Goal: Task Accomplishment & Management: Use online tool/utility

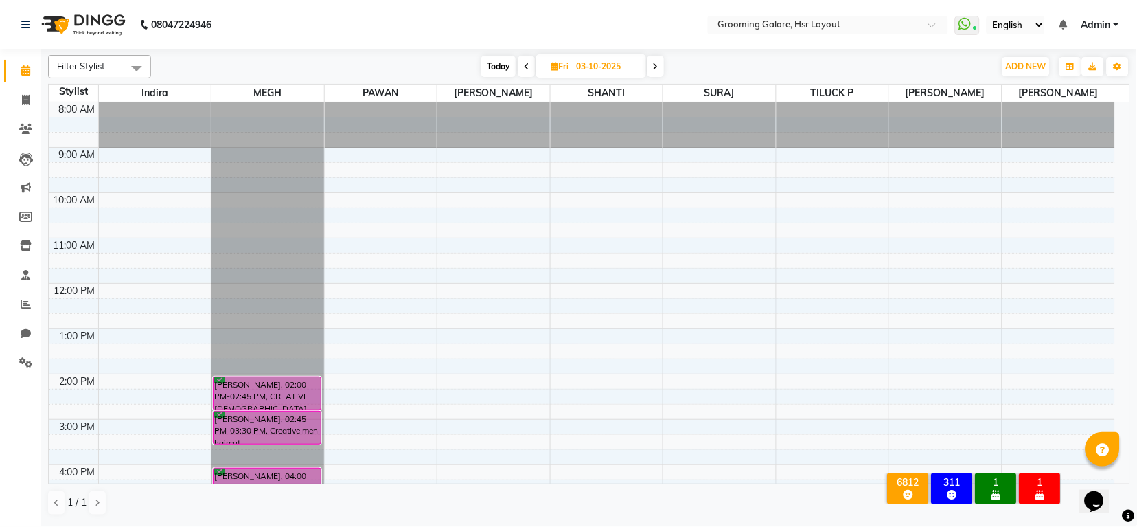
scroll to position [213, 0]
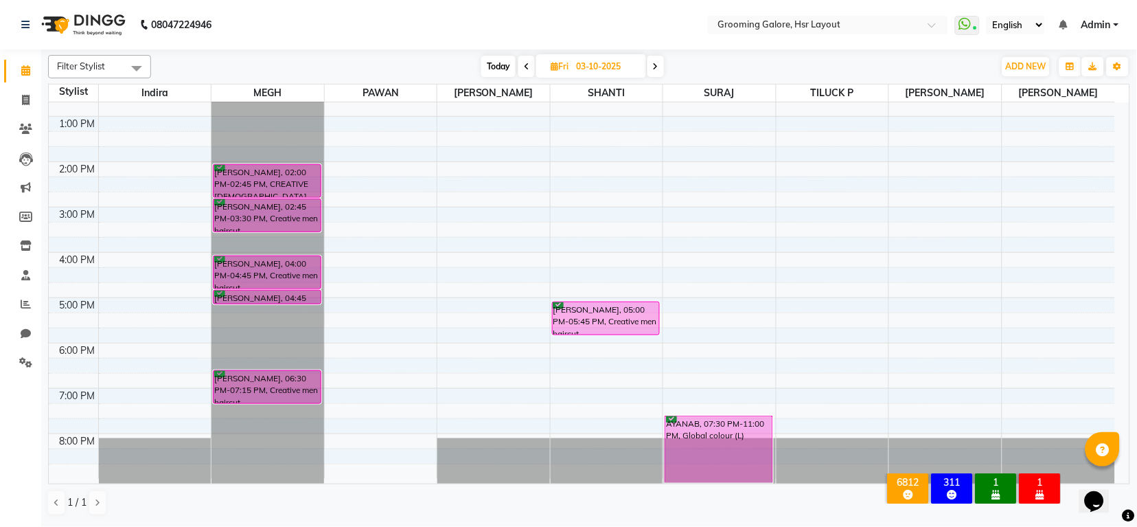
click at [529, 62] on span at bounding box center [527, 66] width 16 height 21
type input "02-10-2025"
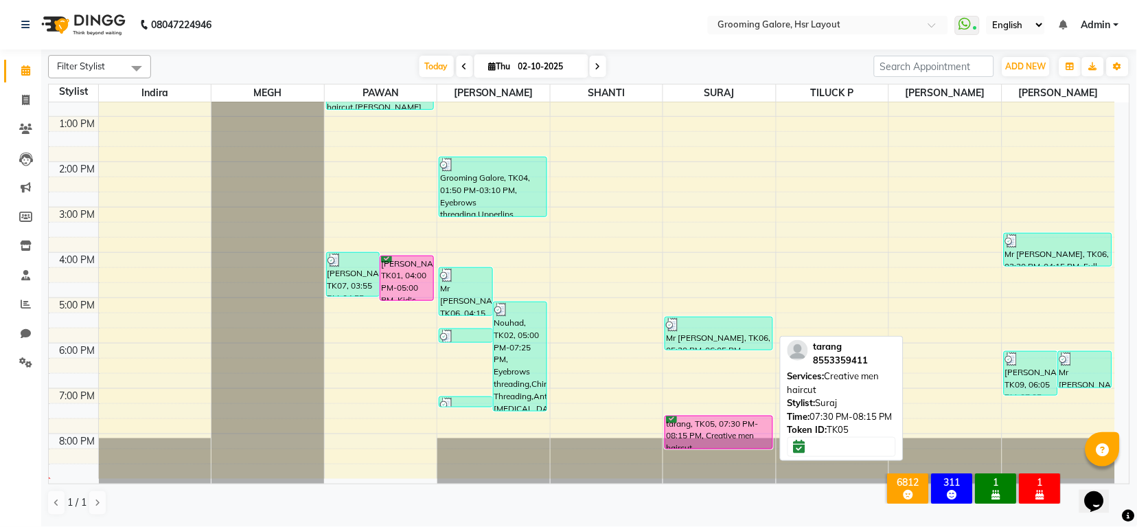
click at [733, 422] on div "tarang, TK05, 07:30 PM-08:15 PM, Creative men haircut" at bounding box center [719, 432] width 106 height 32
select select "6"
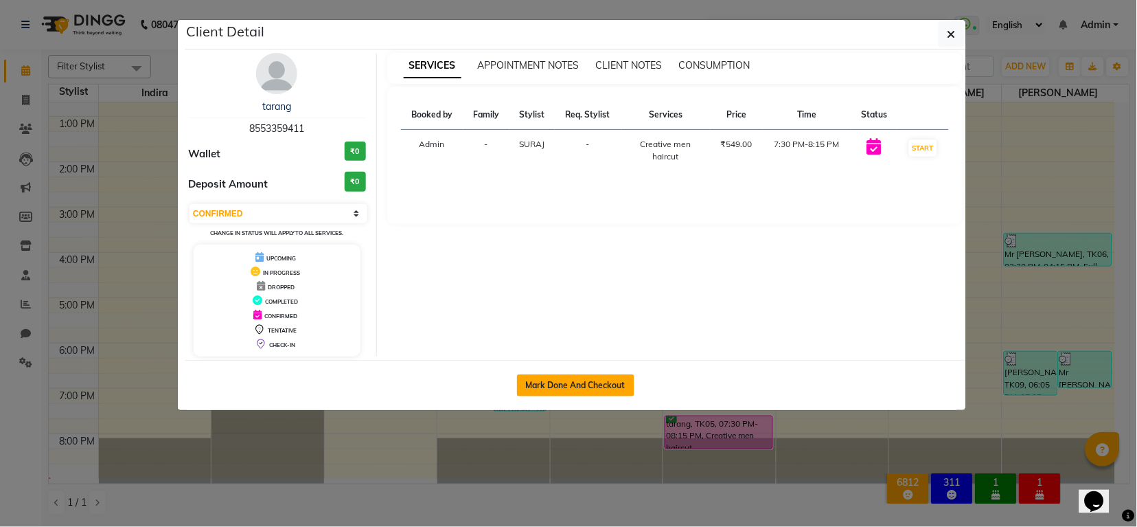
click at [584, 389] on button "Mark Done And Checkout" at bounding box center [575, 385] width 117 height 22
select select "service"
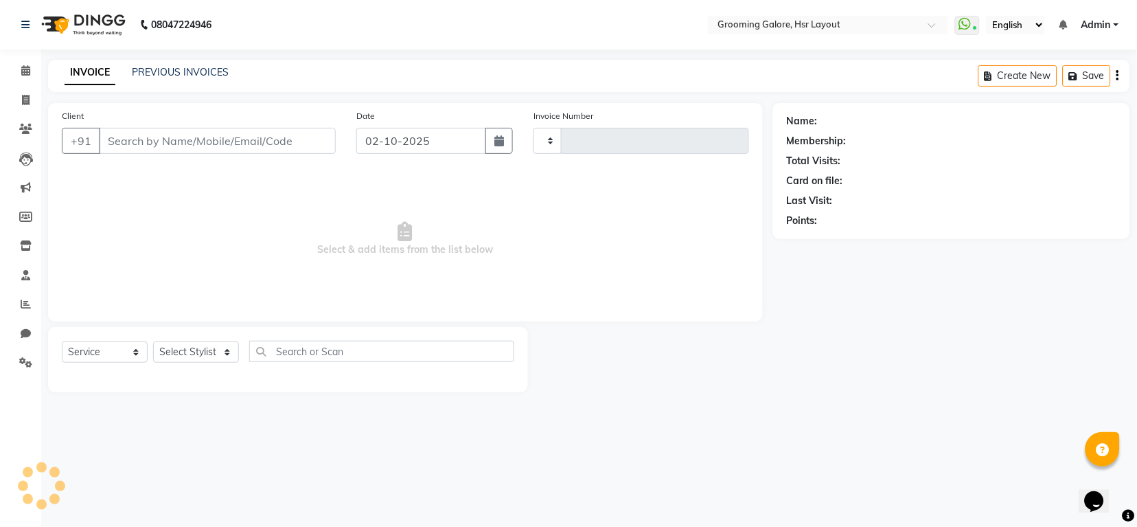
select select "3"
type input "2560"
select select "6168"
select select "P"
select select "45583"
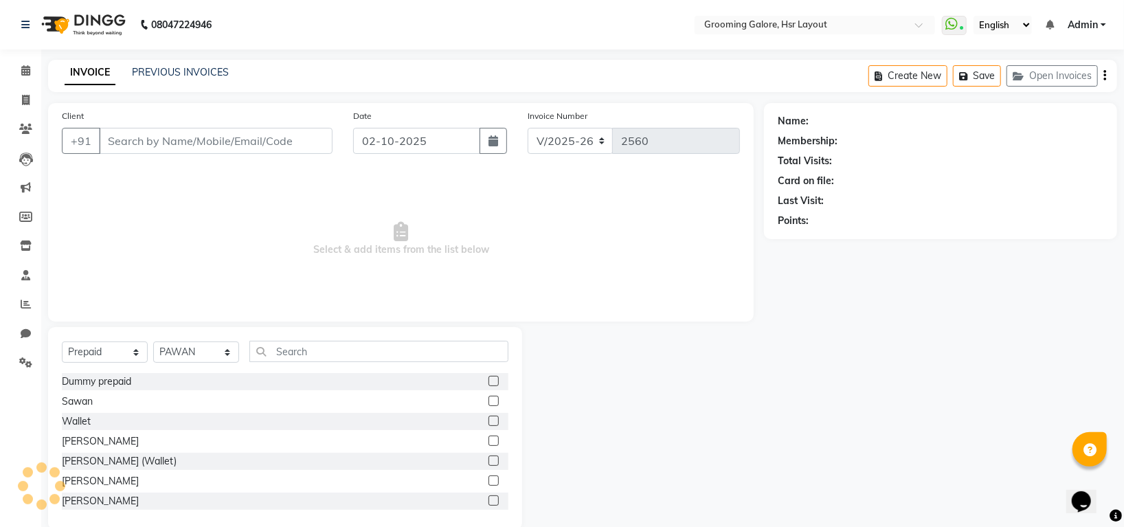
type input "8553359411"
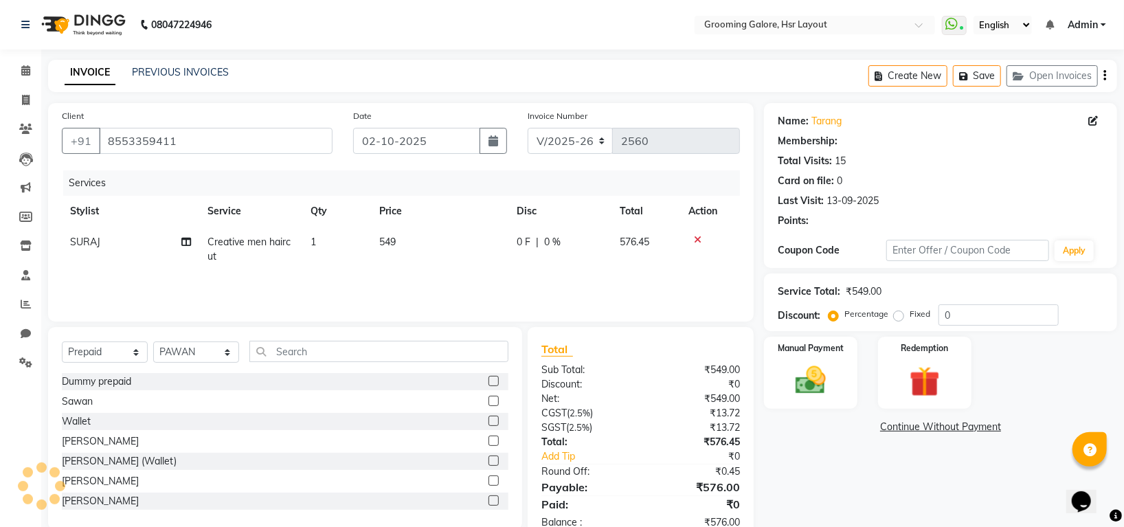
select select "1: Object"
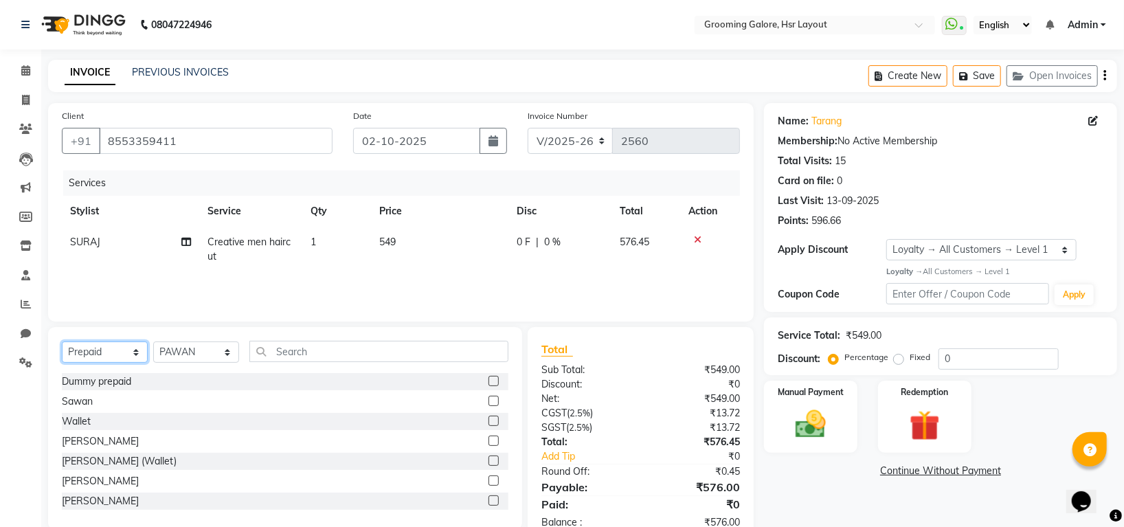
click at [106, 345] on select "Select Service Product Membership Package Voucher Prepaid Gift Card" at bounding box center [105, 351] width 86 height 21
select select "service"
click at [62, 342] on select "Select Service Product Membership Package Voucher Prepaid Gift Card" at bounding box center [105, 351] width 86 height 21
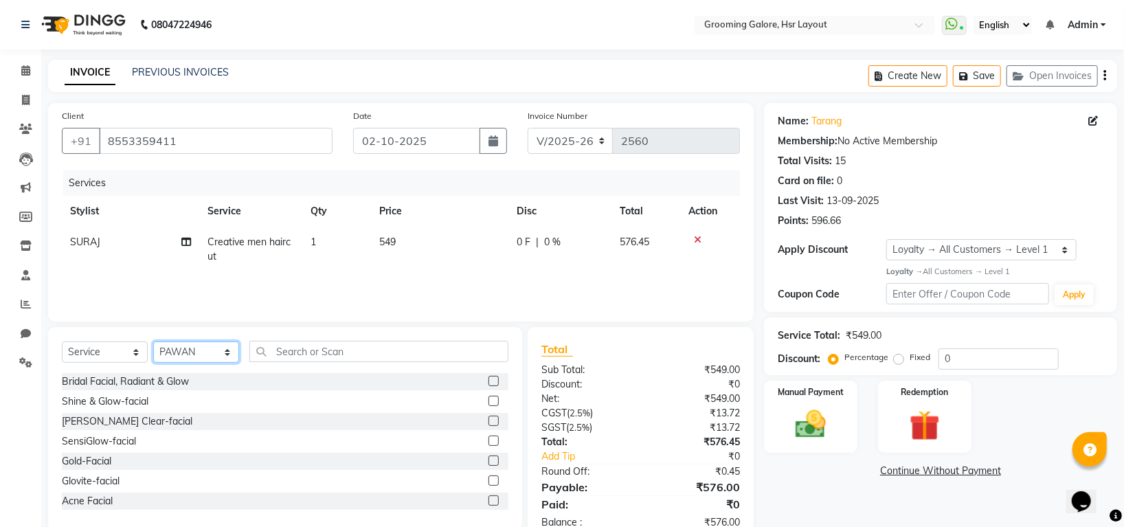
click at [190, 349] on select "Select Stylist Indira MEGH PAWAN [PERSON_NAME] SHANTI [PERSON_NAME] SURAJ TILUC…" at bounding box center [196, 351] width 86 height 21
select select "59257"
click at [153, 342] on select "Select Stylist Indira MEGH PAWAN [PERSON_NAME] SHANTI [PERSON_NAME] SURAJ TILUC…" at bounding box center [196, 351] width 86 height 21
click at [311, 349] on input "text" at bounding box center [378, 351] width 259 height 21
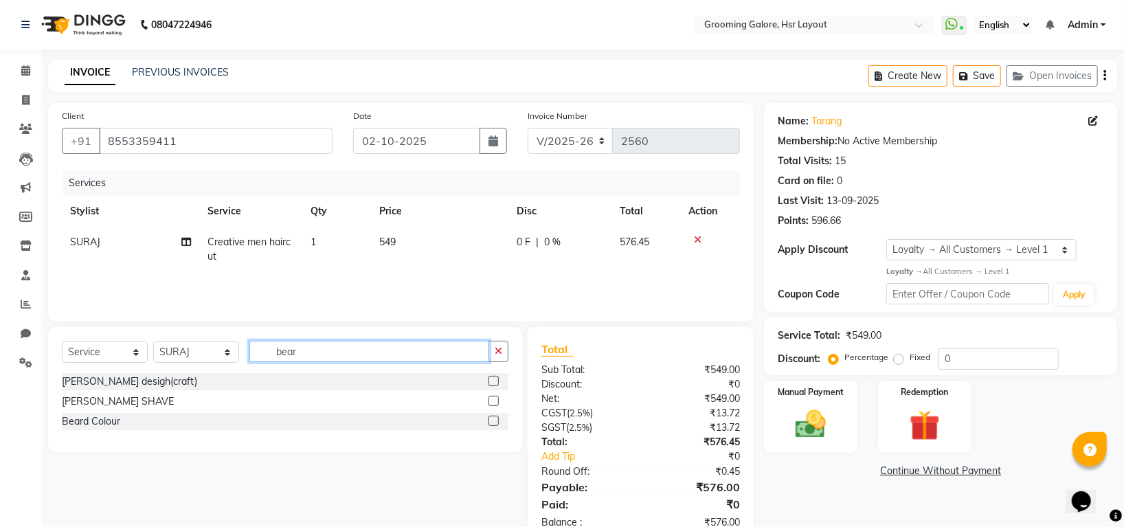
type input "bear"
click at [497, 378] on label at bounding box center [493, 381] width 10 height 10
click at [497, 378] on input "checkbox" at bounding box center [492, 381] width 9 height 9
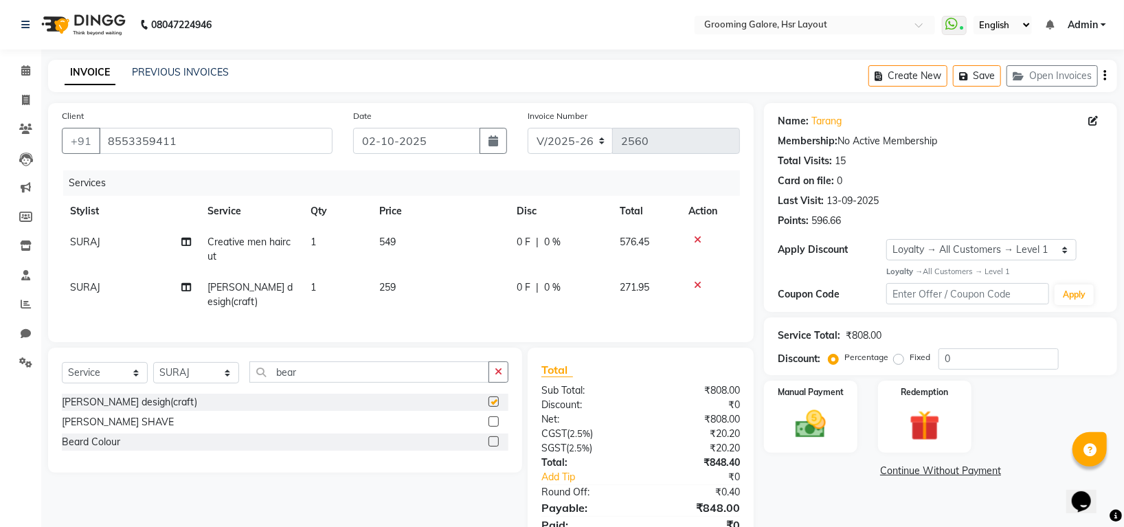
checkbox input "false"
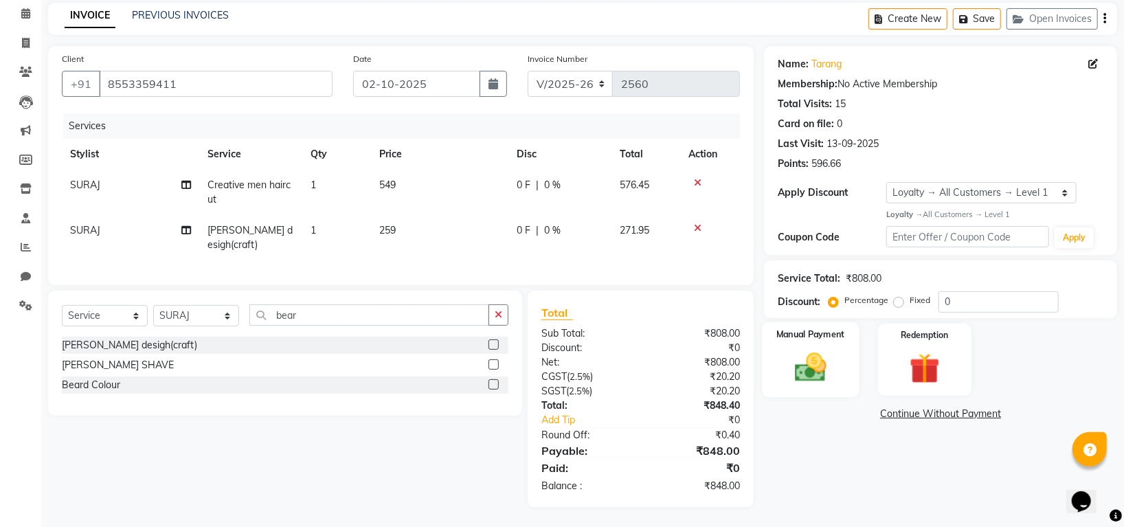
click at [811, 362] on img at bounding box center [811, 367] width 52 height 36
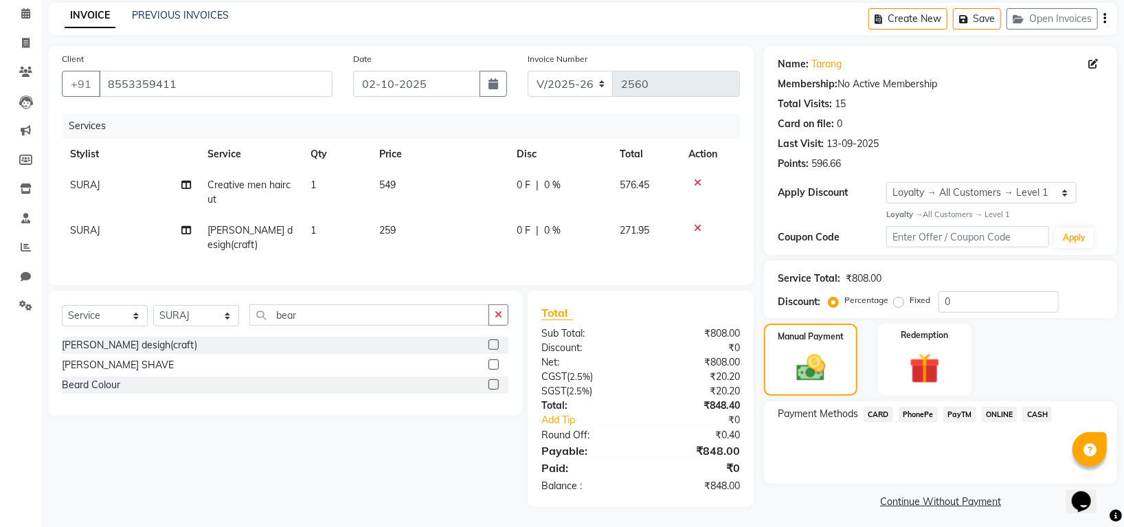
click at [1029, 415] on span "CASH" at bounding box center [1037, 415] width 30 height 16
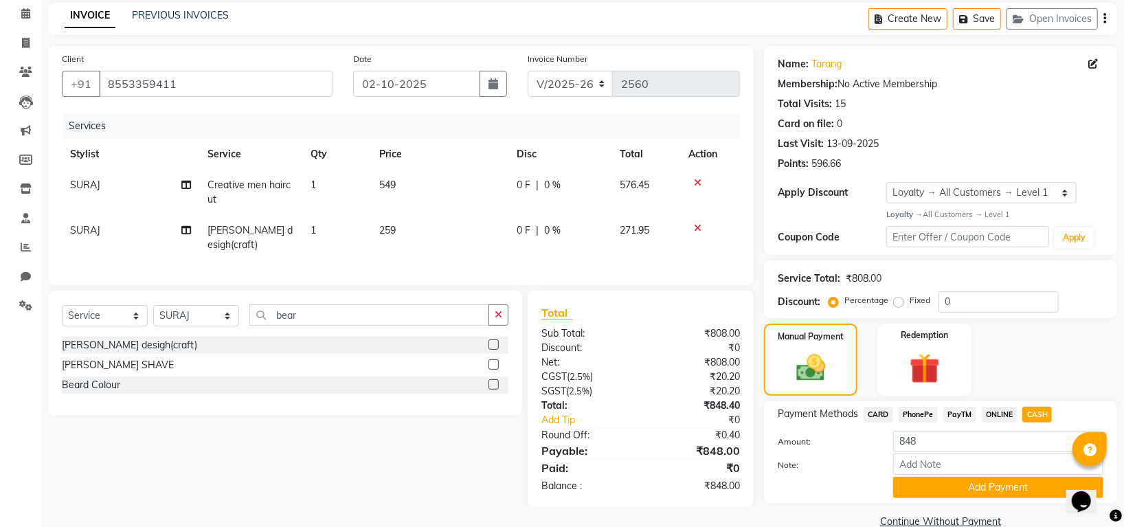
scroll to position [83, 0]
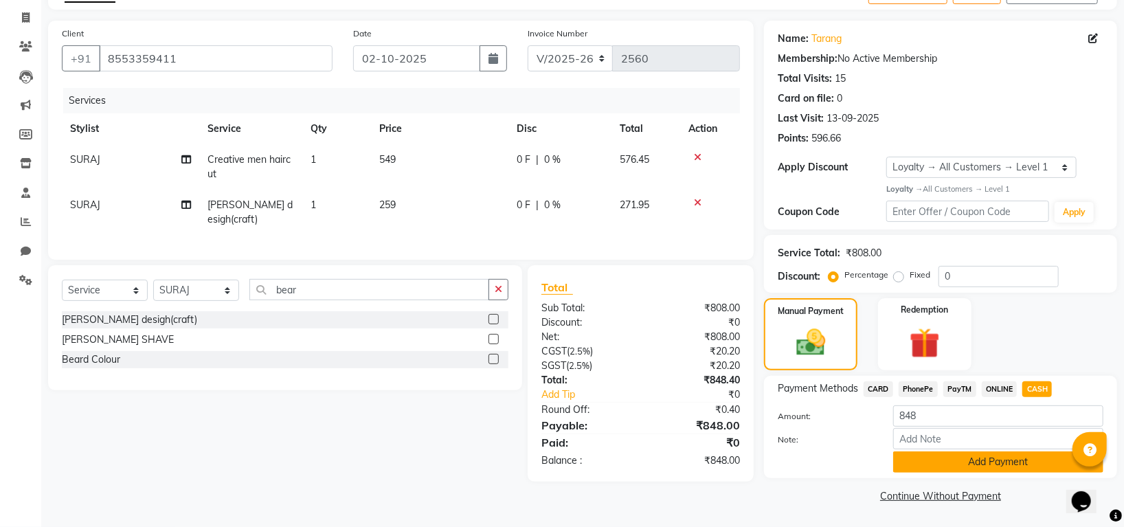
click at [1010, 460] on button "Add Payment" at bounding box center [998, 461] width 210 height 21
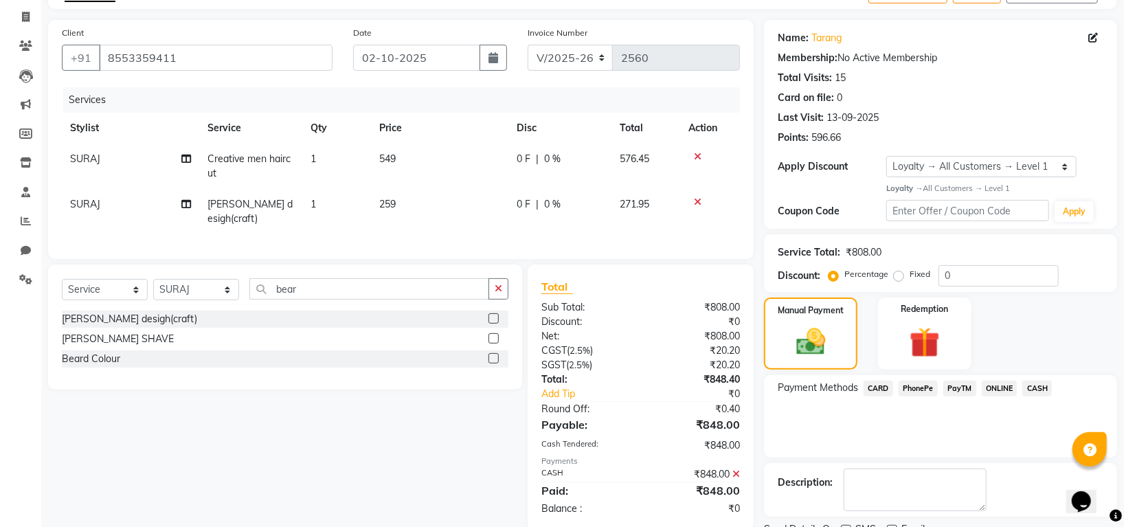
scroll to position [174, 0]
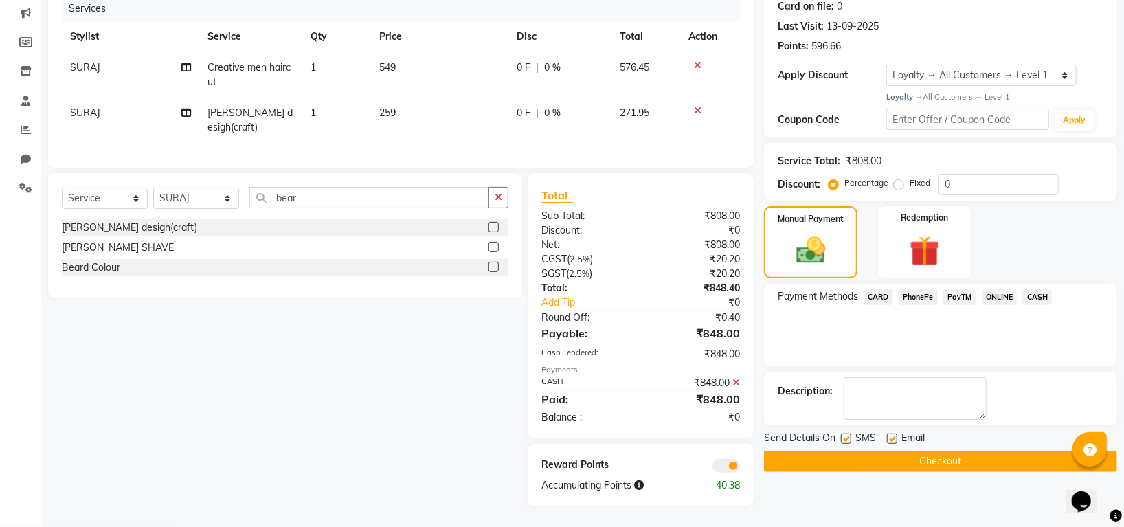
click at [1009, 466] on button "Checkout" at bounding box center [940, 461] width 353 height 21
